Goal: Contribute content: Add original content to the website for others to see

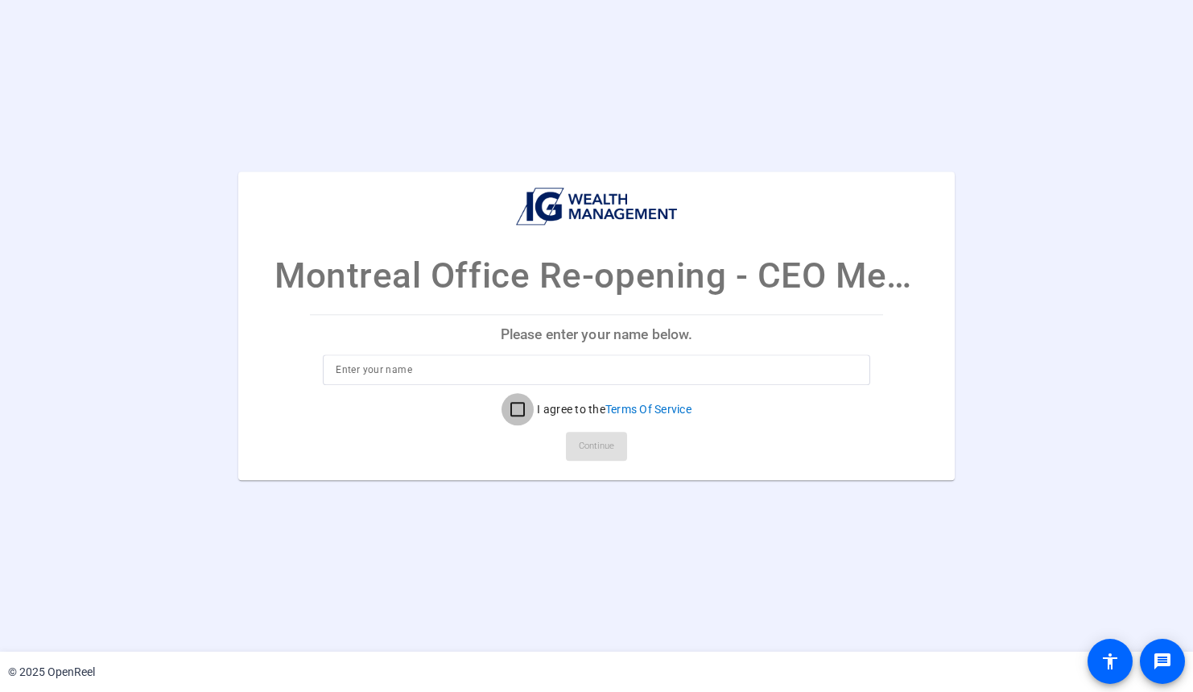
click at [517, 407] on input "I agree to the Terms Of Service" at bounding box center [518, 409] width 32 height 32
checkbox input "true"
click at [533, 323] on p "Please enter your name below." at bounding box center [596, 335] width 572 height 39
click at [537, 337] on p "Please enter your name below." at bounding box center [596, 335] width 572 height 39
click at [432, 363] on input at bounding box center [596, 369] width 521 height 19
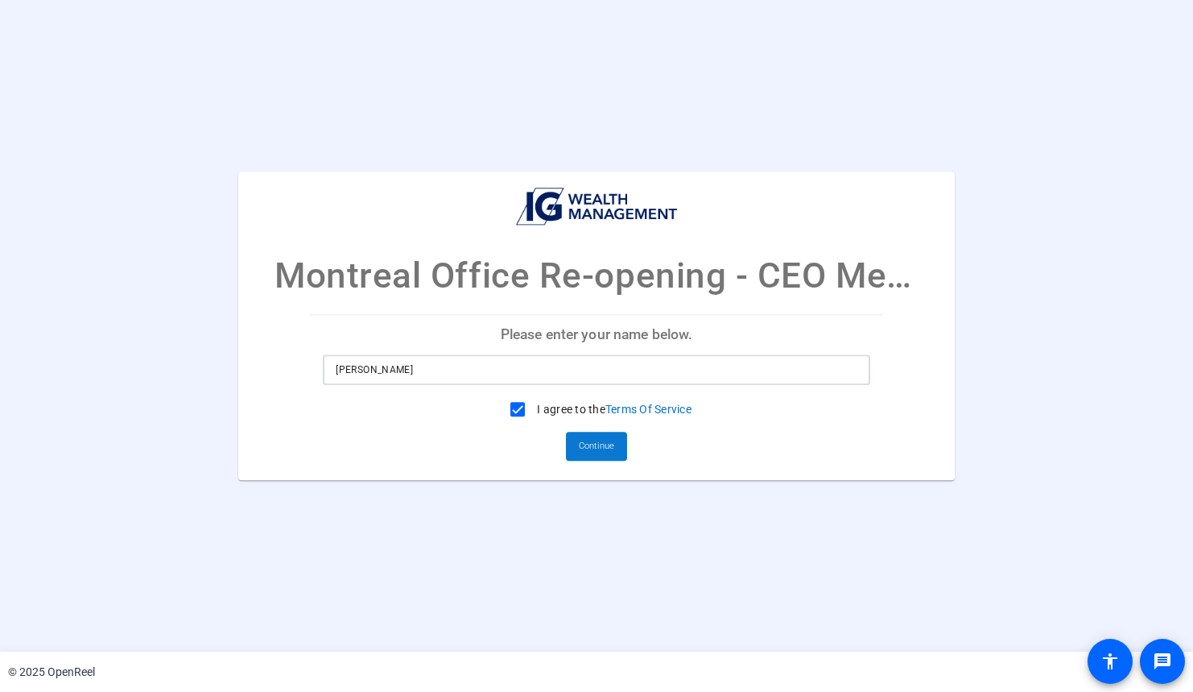
type input "[PERSON_NAME]"
click at [587, 453] on span "Continue" at bounding box center [596, 446] width 35 height 24
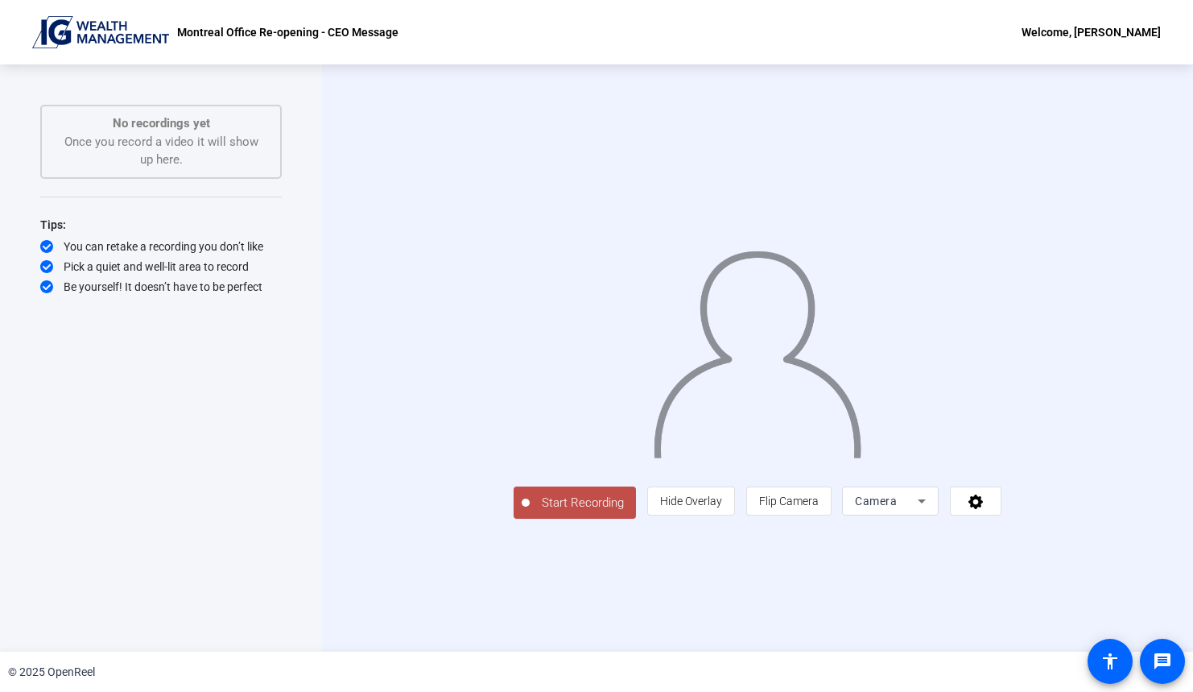
click at [733, 21] on div "Montreal Office Re-opening - CEO Message Welcome, [PERSON_NAME]" at bounding box center [596, 32] width 1193 height 64
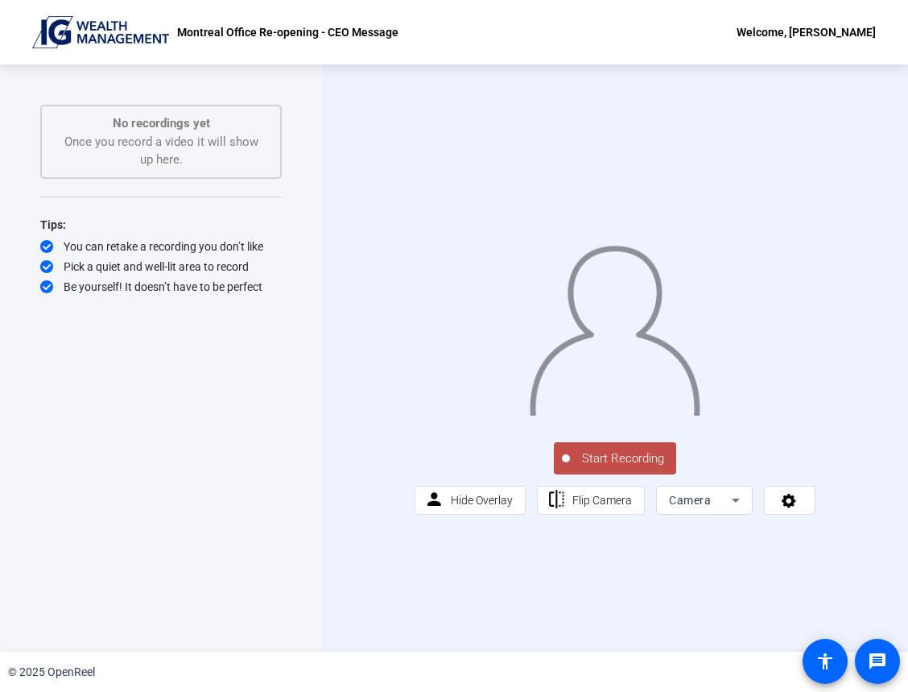
click at [417, 590] on div "Start Recording person Hide Overlay flip Flip Camera Camera" at bounding box center [615, 357] width 586 height 587
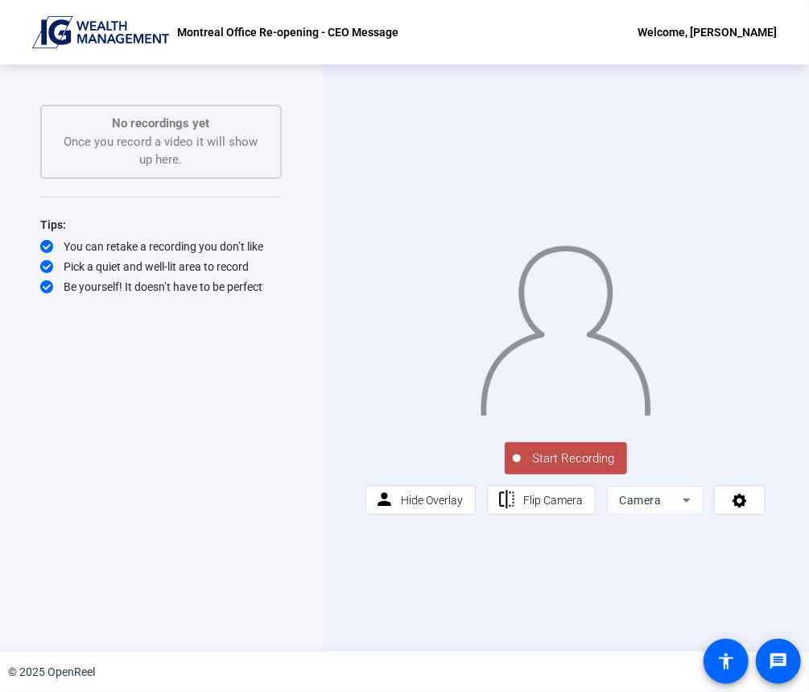
click at [238, 532] on div "Start Recording No recordings yet Once you record a video it will show up here.…" at bounding box center [161, 341] width 242 height 473
click at [551, 459] on span "Start Recording" at bounding box center [574, 458] width 106 height 19
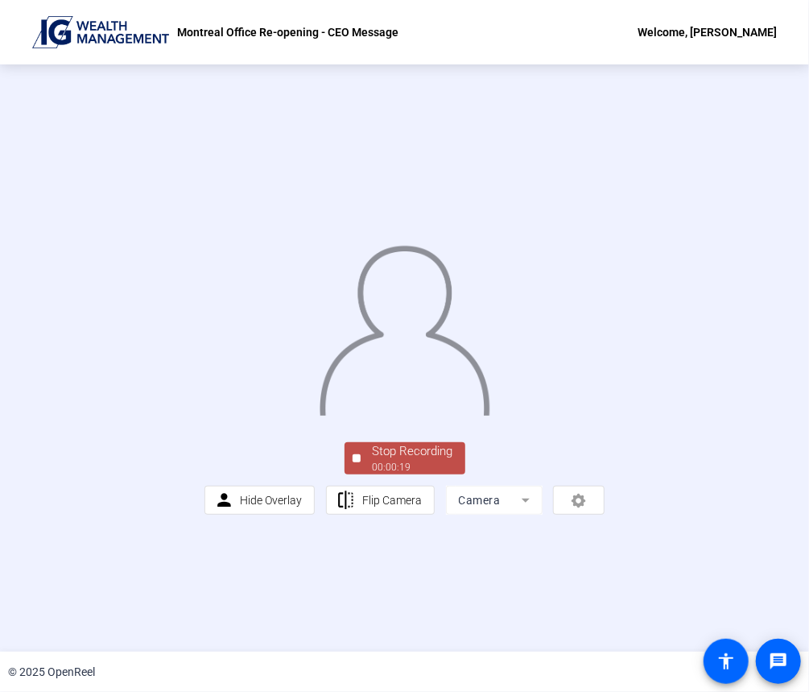
click at [387, 474] on div "00:00:19" at bounding box center [413, 467] width 81 height 14
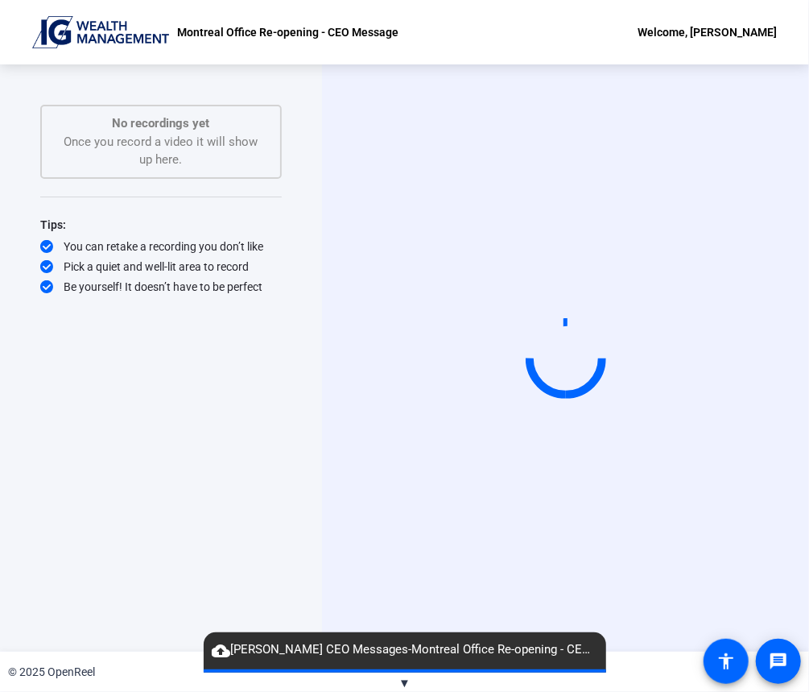
click at [403, 680] on span "▼" at bounding box center [405, 683] width 12 height 14
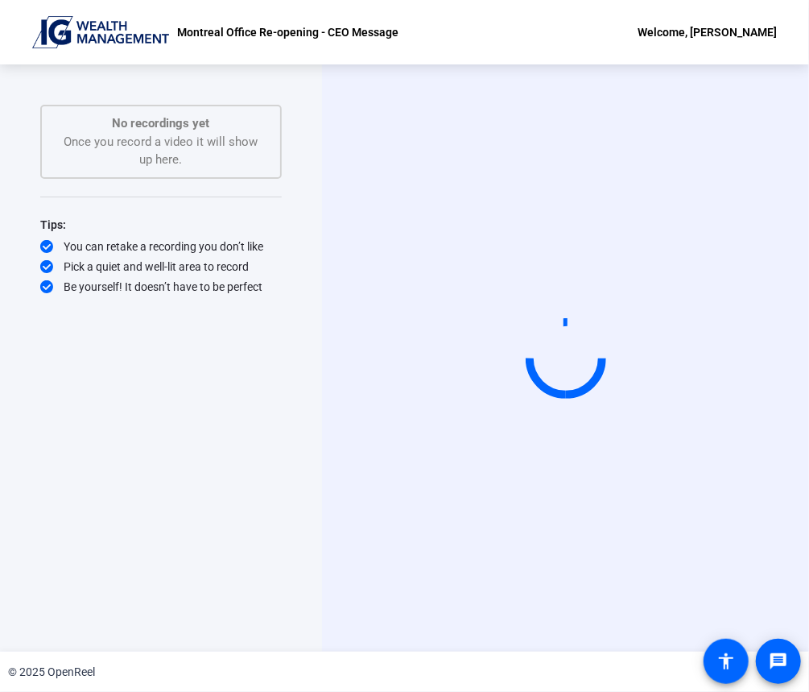
click at [153, 134] on div "No recordings yet Once you record a video it will show up here." at bounding box center [161, 141] width 206 height 55
click at [553, 387] on circle at bounding box center [566, 358] width 79 height 79
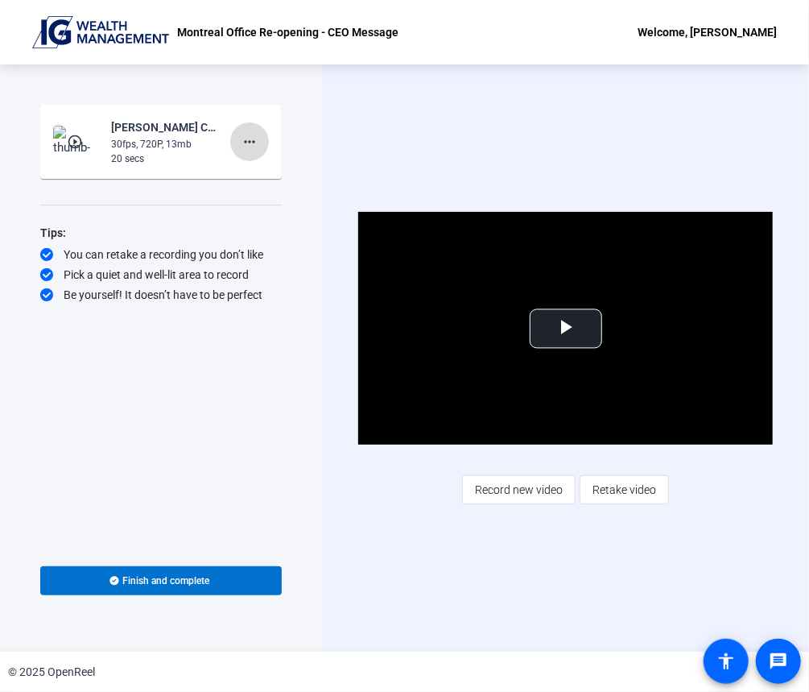
drag, startPoint x: 248, startPoint y: 144, endPoint x: 237, endPoint y: 146, distance: 11.4
click at [237, 146] on span at bounding box center [249, 141] width 39 height 39
click at [250, 178] on span "Delete clip" at bounding box center [275, 175] width 64 height 19
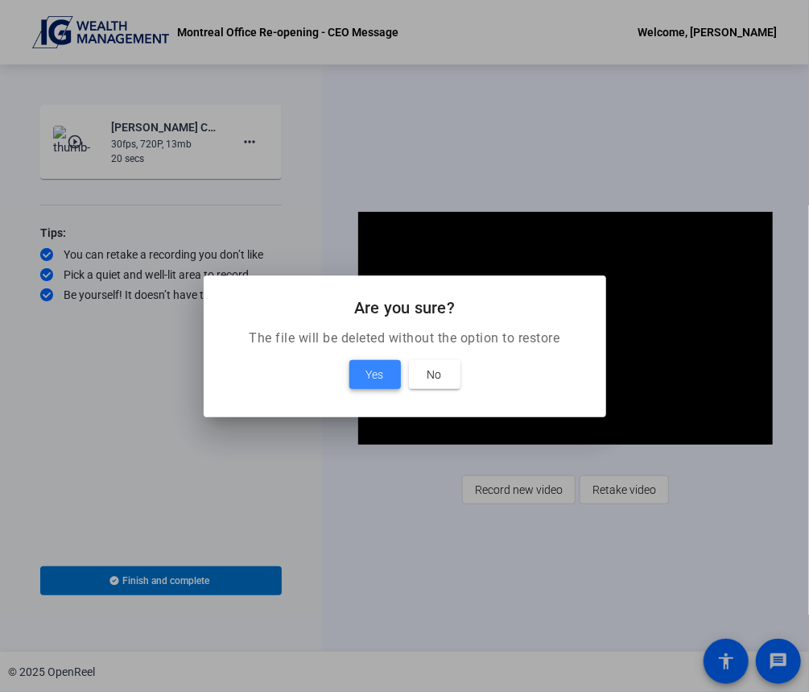
click at [372, 380] on span "Yes" at bounding box center [375, 374] width 18 height 19
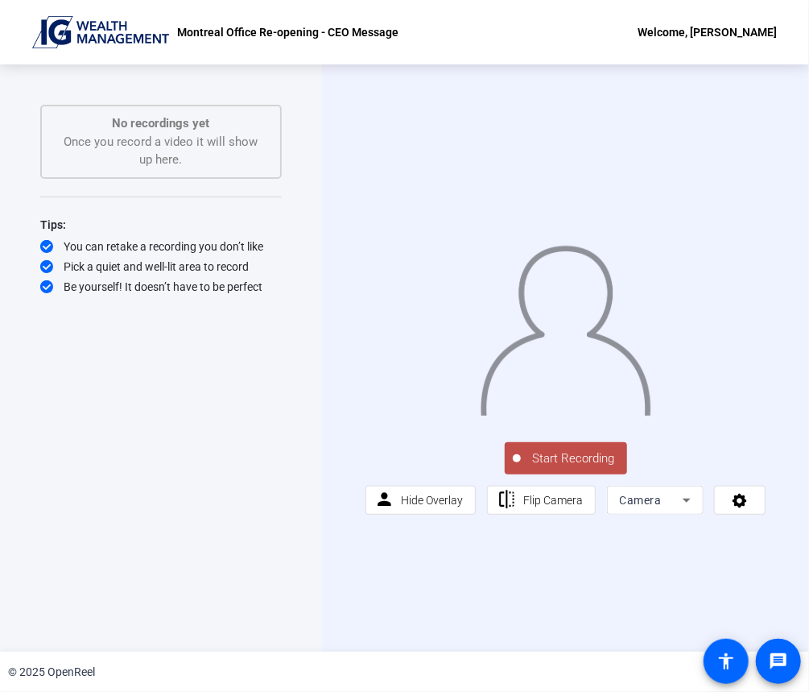
click at [565, 468] on span "Start Recording" at bounding box center [574, 458] width 106 height 19
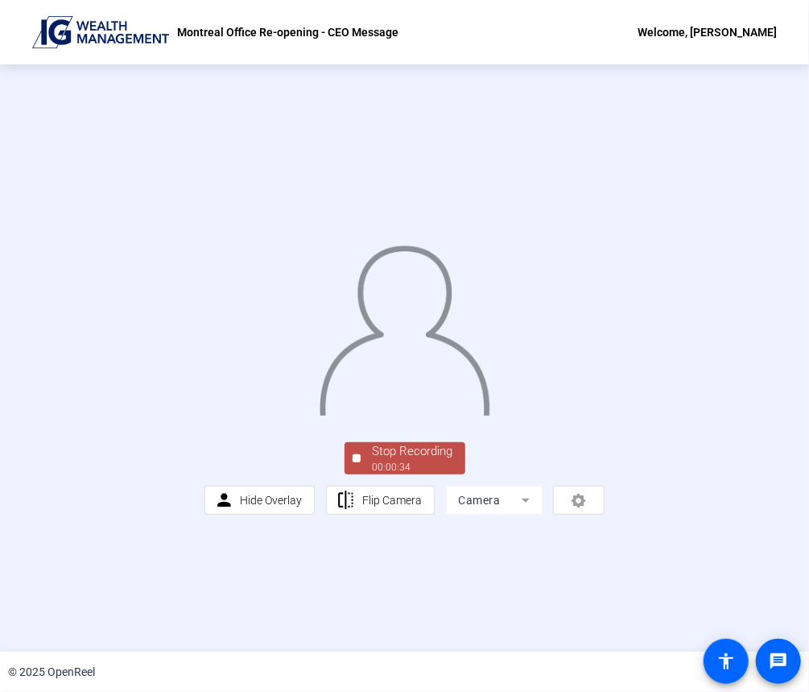
click at [407, 461] on div "Stop Recording" at bounding box center [413, 451] width 81 height 19
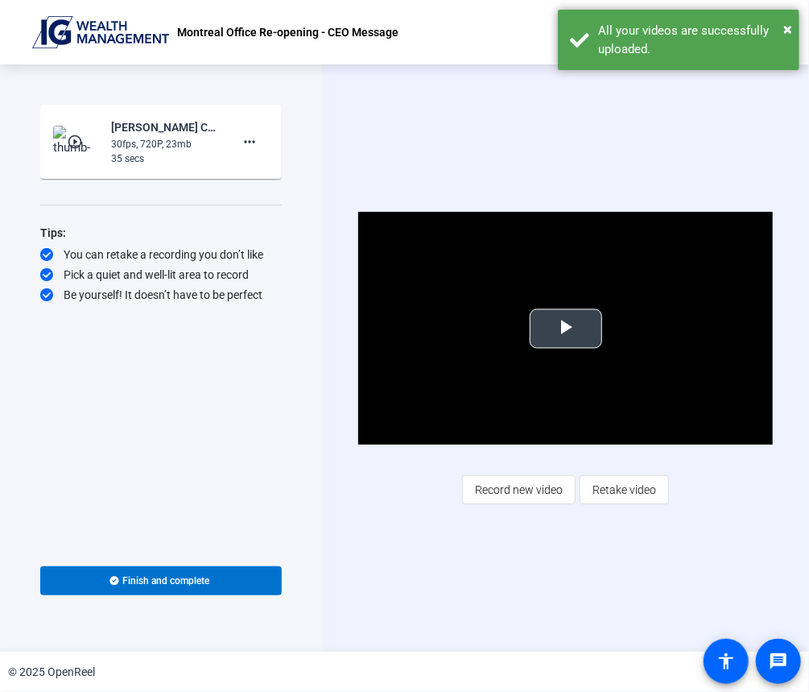
click at [566, 329] on span "Video Player" at bounding box center [566, 329] width 0 height 0
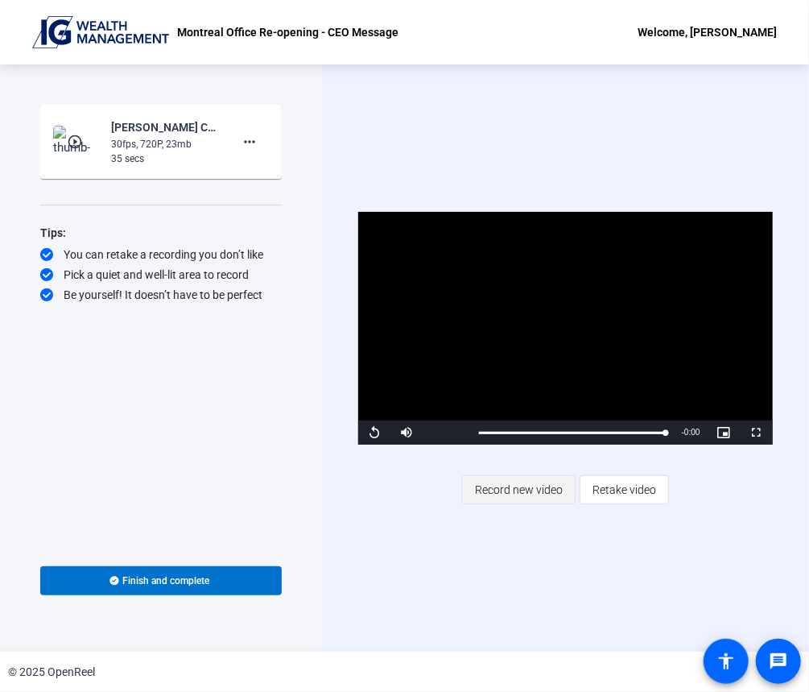
click at [546, 495] on span "Record new video" at bounding box center [519, 489] width 88 height 31
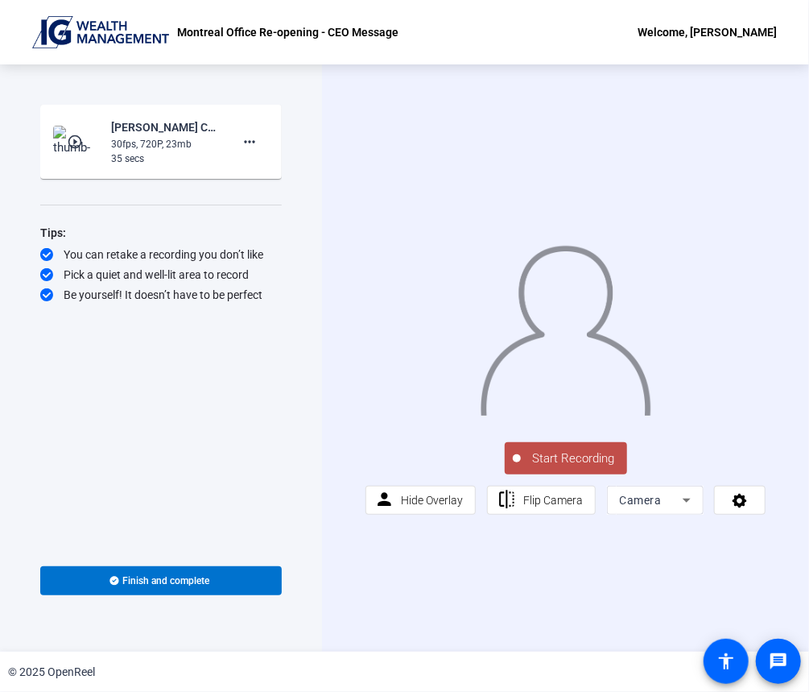
click at [564, 466] on span "Start Recording" at bounding box center [574, 458] width 106 height 19
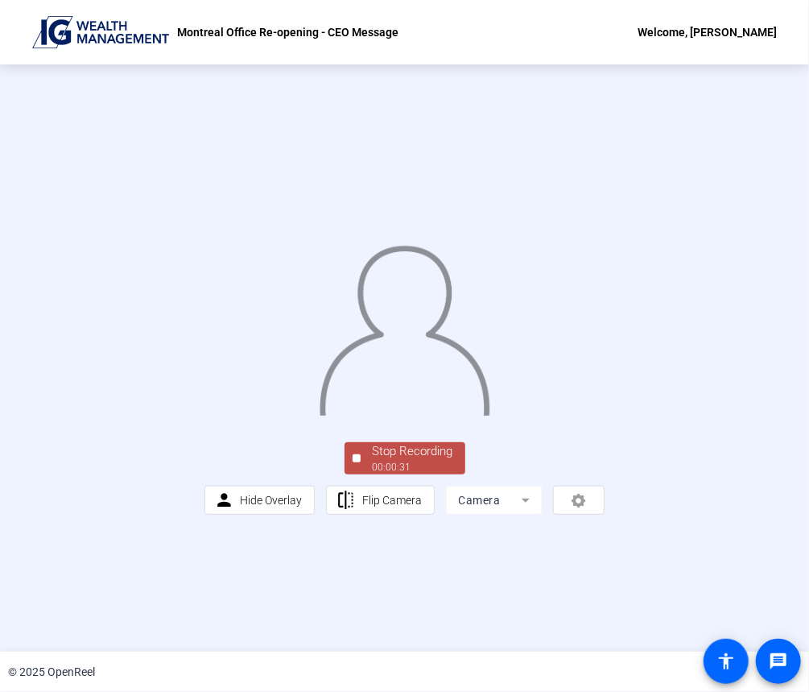
click at [428, 461] on div "Stop Recording" at bounding box center [413, 451] width 81 height 19
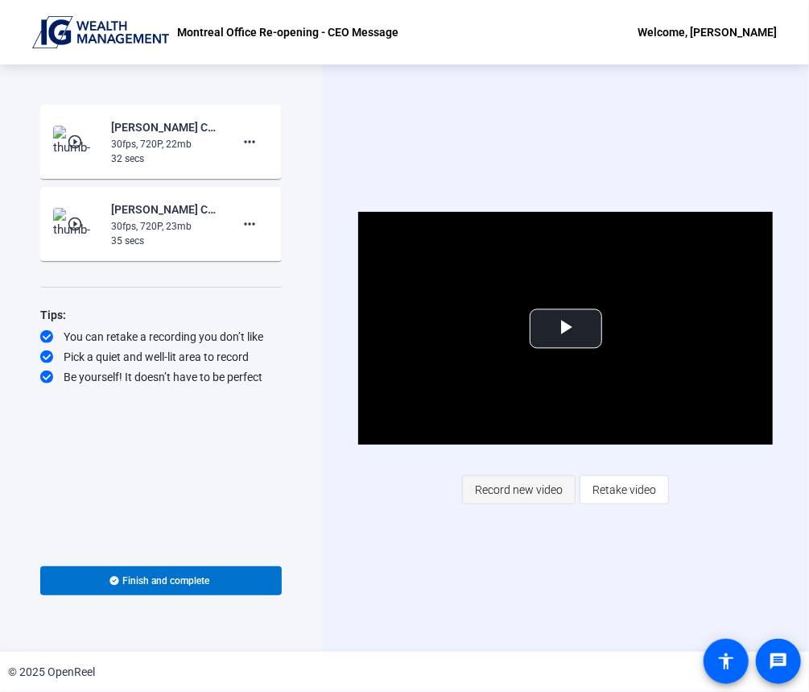
click at [510, 486] on span "Record new video" at bounding box center [519, 489] width 88 height 31
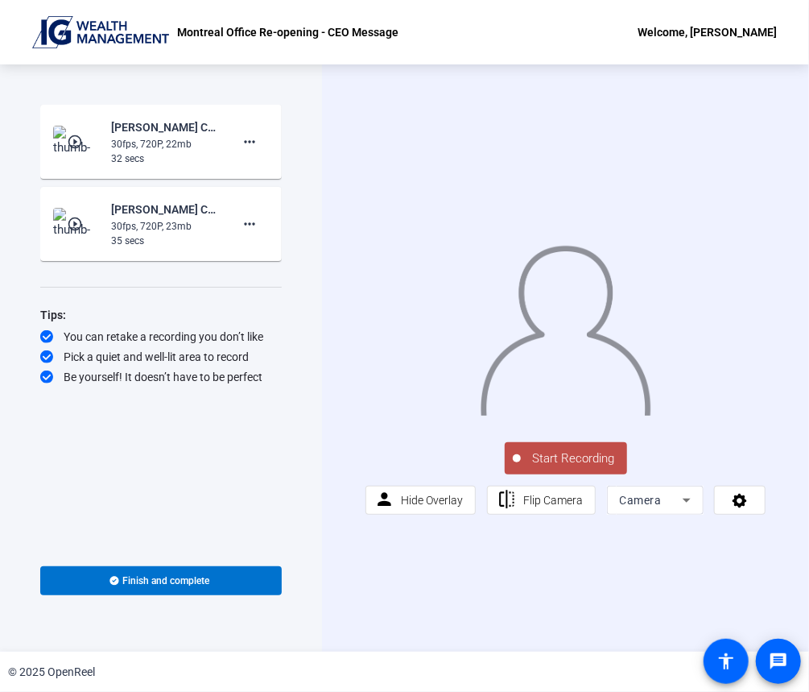
click at [555, 468] on span "Start Recording" at bounding box center [574, 458] width 106 height 19
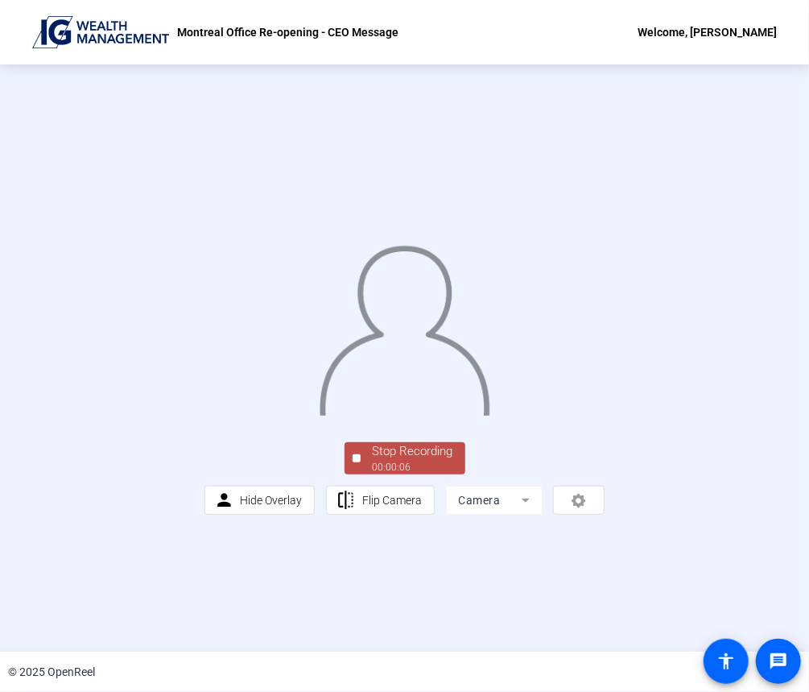
click at [392, 461] on div "Stop Recording" at bounding box center [413, 451] width 81 height 19
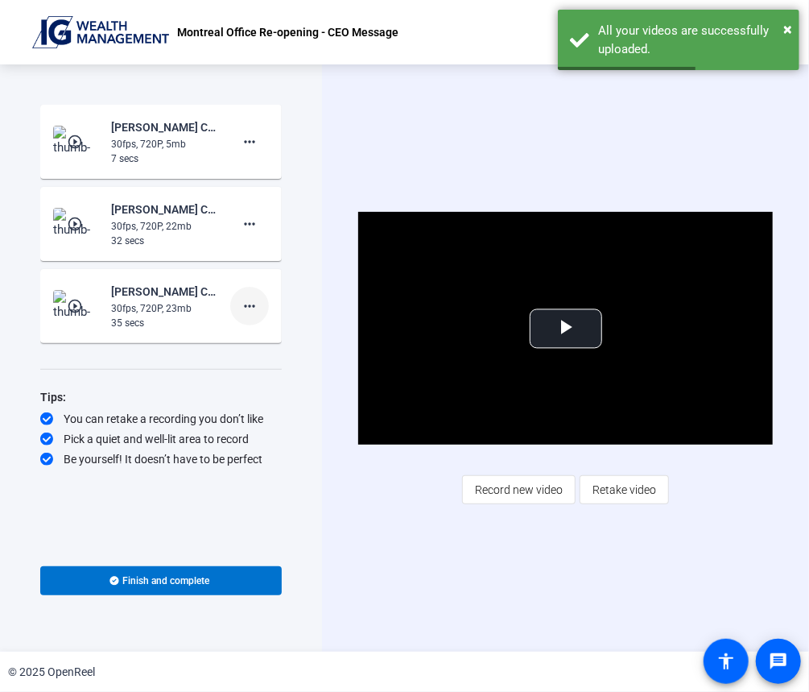
click at [250, 312] on mat-icon "more_horiz" at bounding box center [249, 305] width 19 height 19
click at [259, 342] on span "Delete clip" at bounding box center [275, 339] width 64 height 19
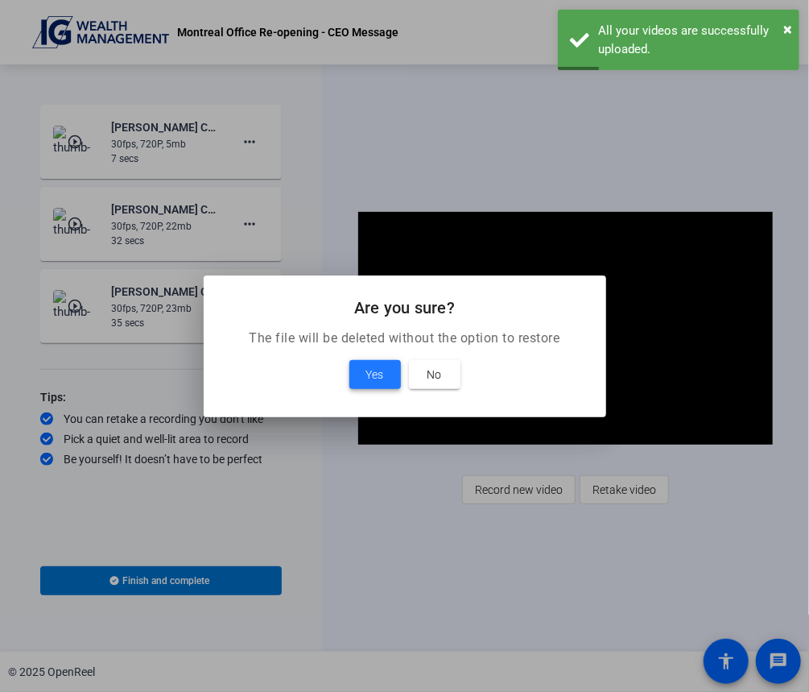
click at [378, 374] on span "Yes" at bounding box center [375, 374] width 18 height 19
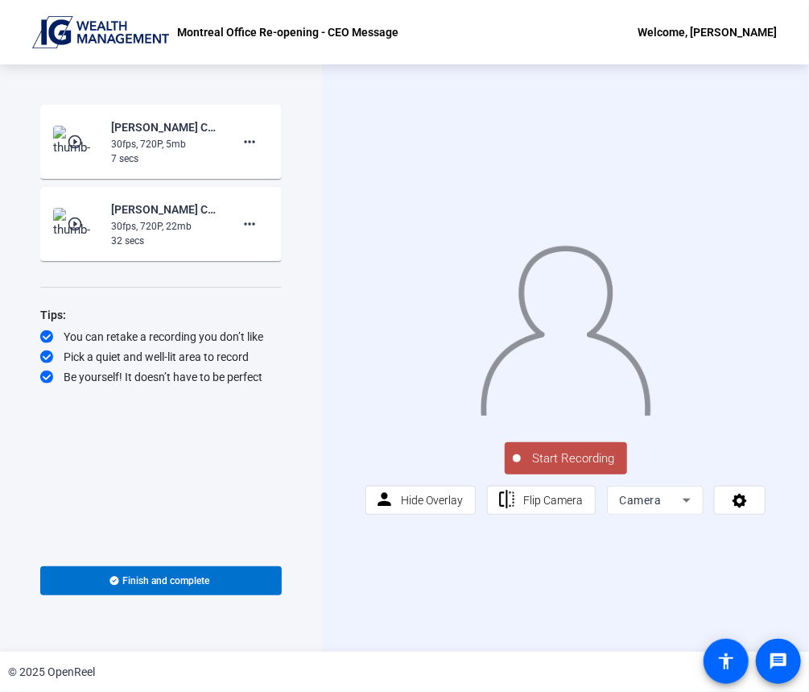
click at [548, 458] on span "Start Recording" at bounding box center [574, 458] width 106 height 19
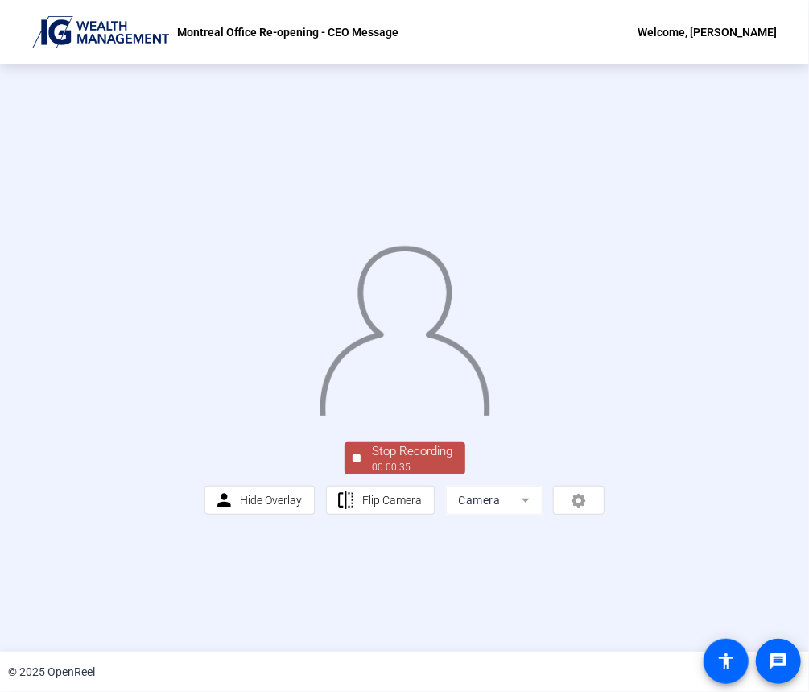
click at [424, 474] on div "00:00:35" at bounding box center [413, 467] width 81 height 14
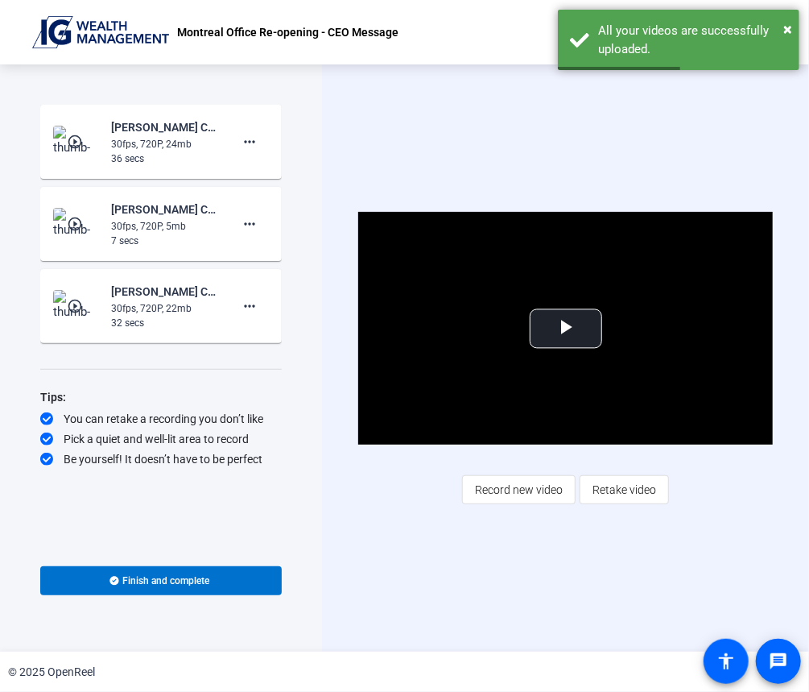
click at [285, 406] on div "Start Recording play_circle_outline [PERSON_NAME] CEO Messages-Montreal Office …" at bounding box center [161, 357] width 322 height 587
click at [146, 305] on div "30fps, 720P, 22mb" at bounding box center [165, 308] width 108 height 14
click at [566, 329] on span "Video Player" at bounding box center [566, 329] width 0 height 0
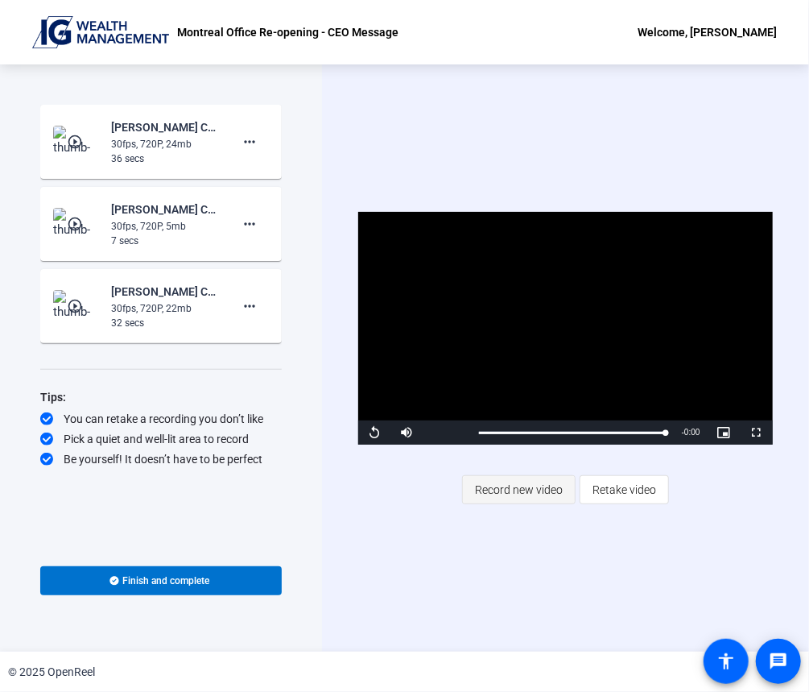
click at [528, 490] on span "Record new video" at bounding box center [519, 489] width 88 height 31
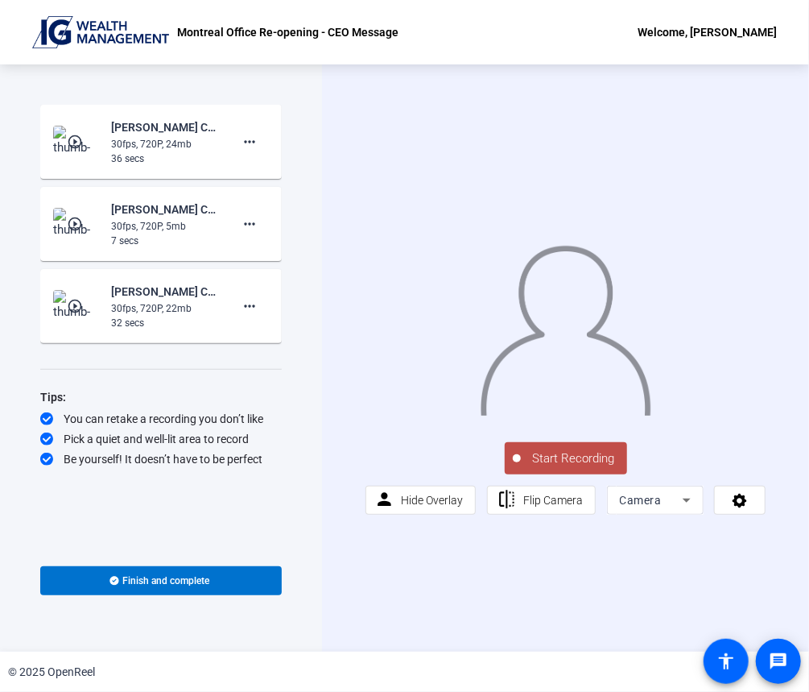
click at [555, 458] on span "Start Recording" at bounding box center [574, 458] width 106 height 19
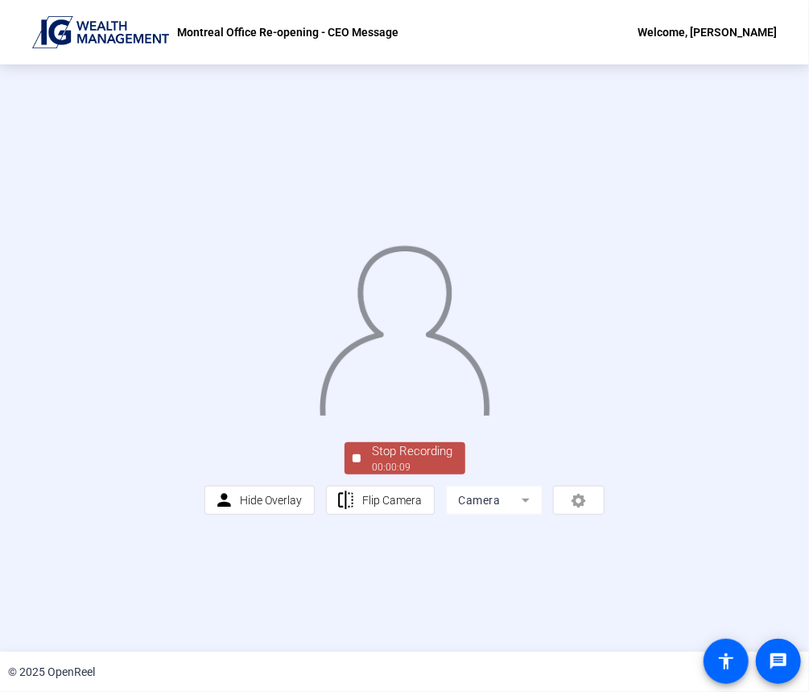
click at [421, 461] on div "Stop Recording" at bounding box center [413, 451] width 81 height 19
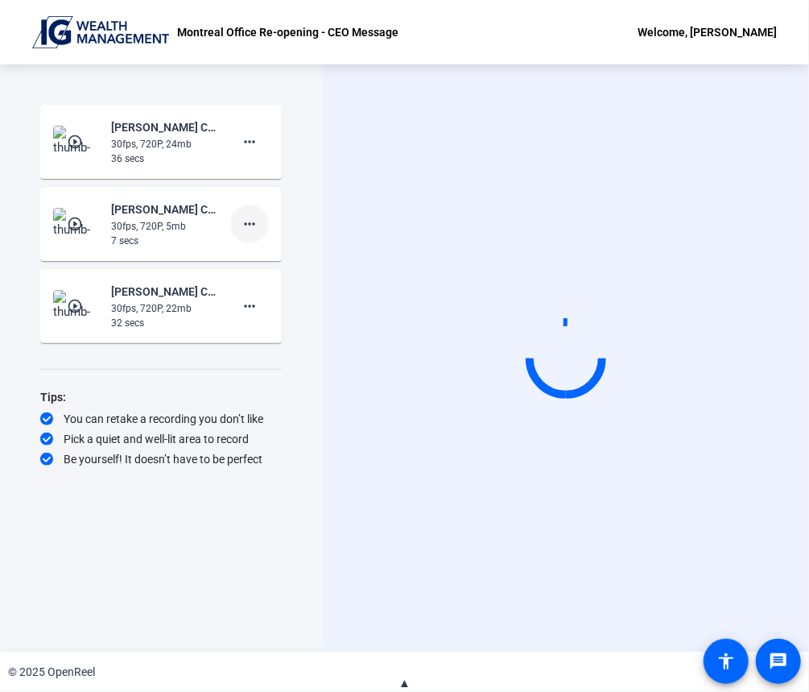
click at [253, 224] on mat-icon "more_horiz" at bounding box center [249, 223] width 19 height 19
click at [253, 259] on span "Delete clip" at bounding box center [275, 257] width 64 height 19
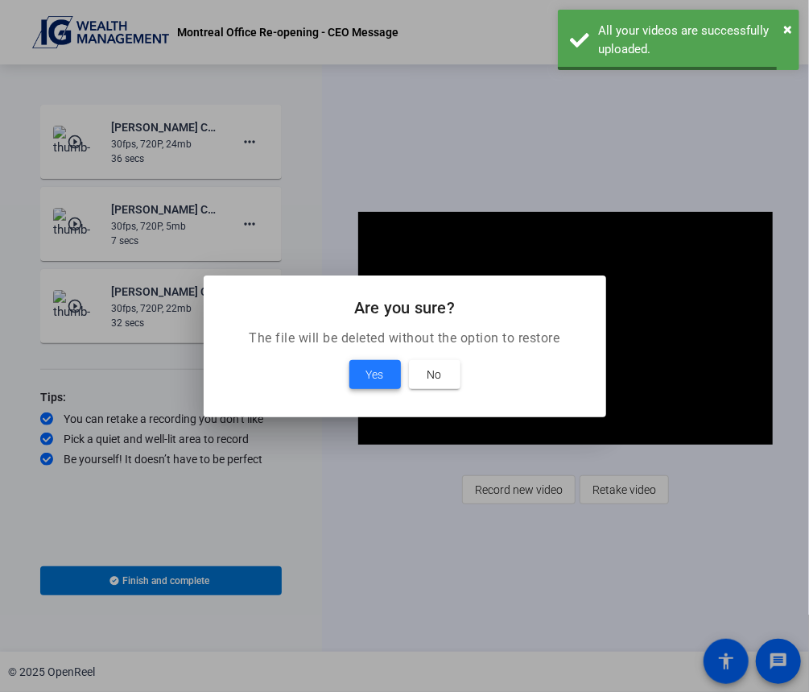
click at [361, 376] on span at bounding box center [375, 374] width 52 height 39
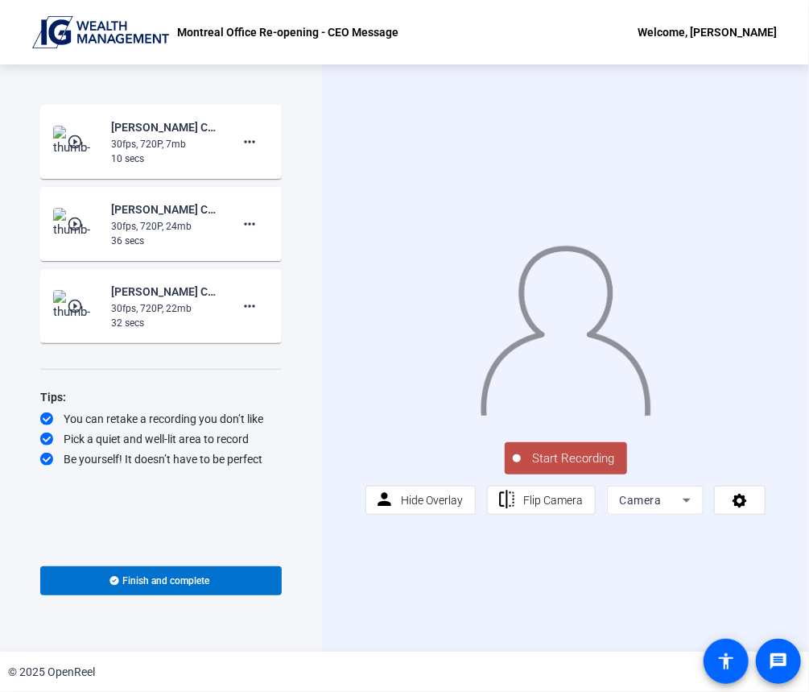
drag, startPoint x: 250, startPoint y: 144, endPoint x: 168, endPoint y: 370, distance: 240.7
click at [168, 370] on div "Start Recording play_circle_outline [PERSON_NAME] CEO Messages-Montreal Office …" at bounding box center [161, 321] width 242 height 432
click at [253, 146] on mat-icon "more_horiz" at bounding box center [249, 141] width 19 height 19
click at [259, 168] on span "Delete clip" at bounding box center [275, 175] width 64 height 19
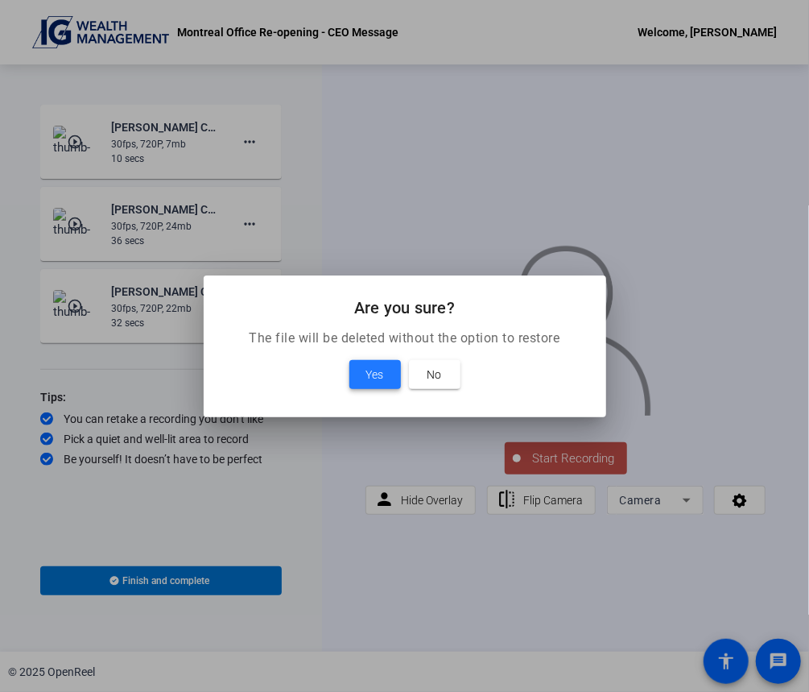
click at [372, 378] on span "Yes" at bounding box center [375, 374] width 18 height 19
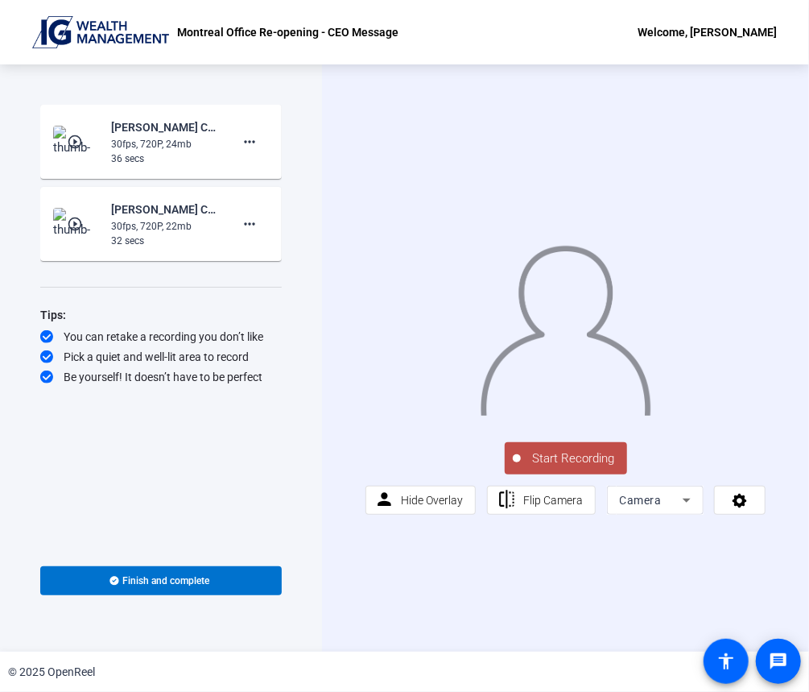
click at [562, 463] on span "Start Recording" at bounding box center [574, 458] width 106 height 19
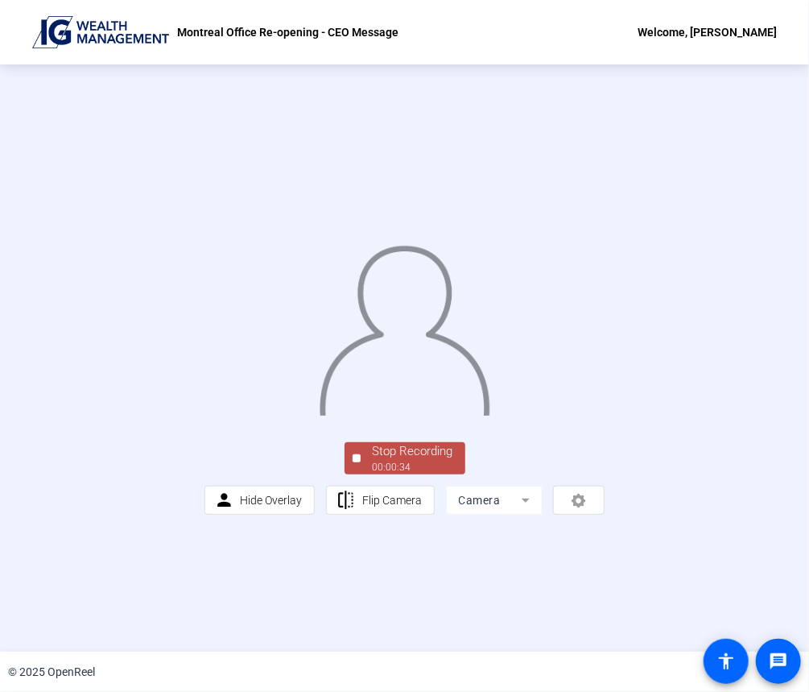
click at [411, 461] on div "Stop Recording" at bounding box center [413, 451] width 81 height 19
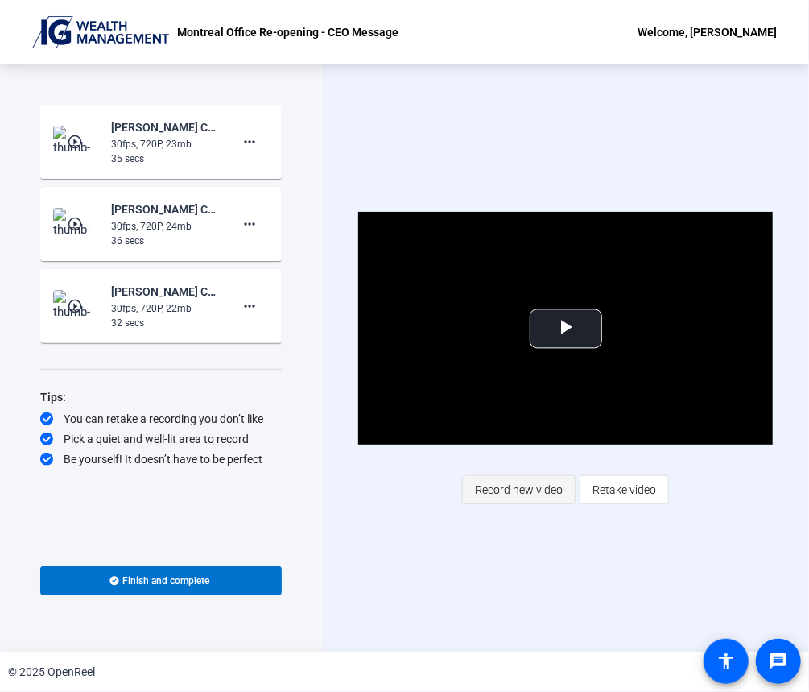
click at [548, 494] on span "Record new video" at bounding box center [519, 489] width 88 height 31
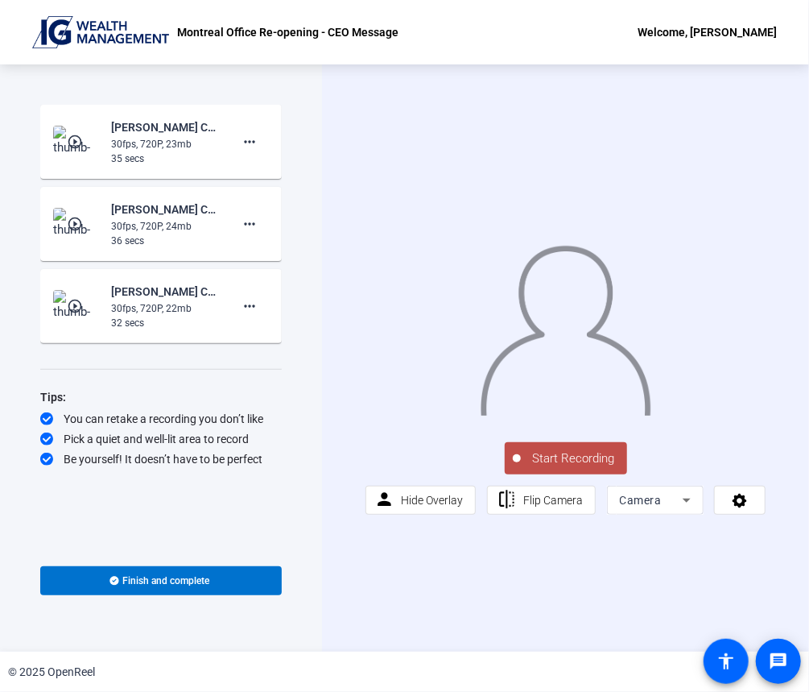
click at [564, 468] on span "Start Recording" at bounding box center [574, 458] width 106 height 19
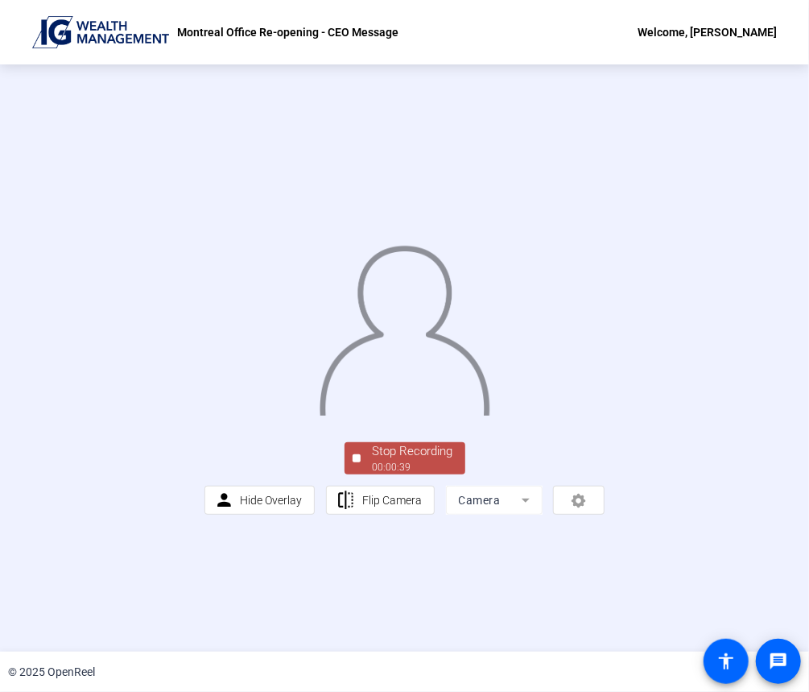
click at [387, 461] on div "Stop Recording" at bounding box center [413, 451] width 81 height 19
